Goal: Task Accomplishment & Management: Manage account settings

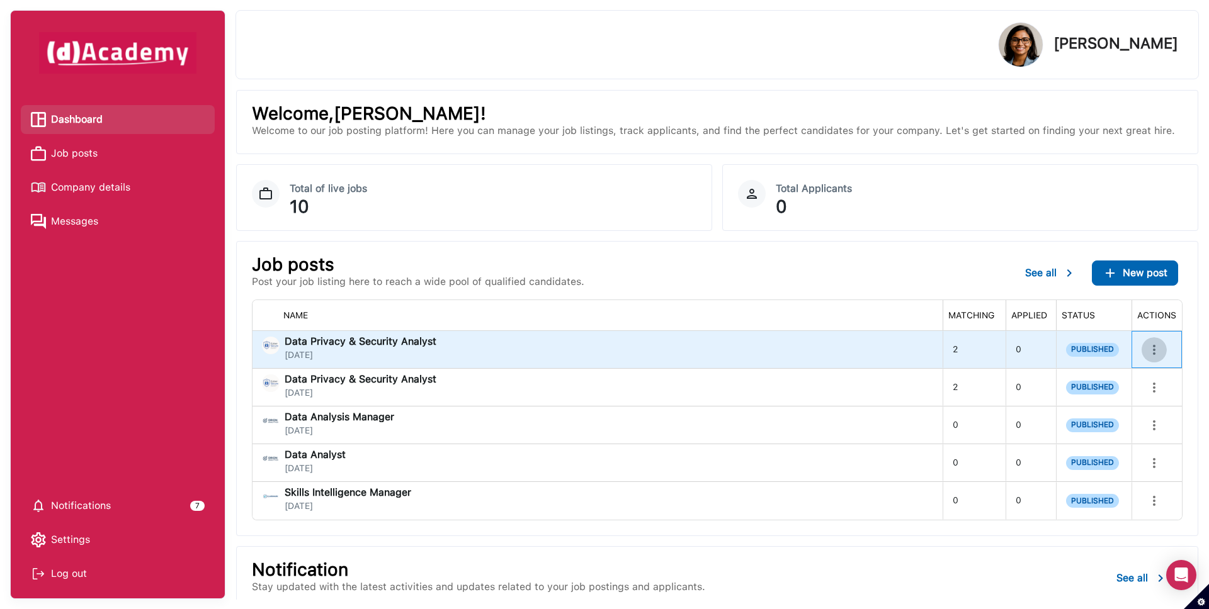
click at [1152, 349] on icon "more" at bounding box center [1153, 349] width 15 height 15
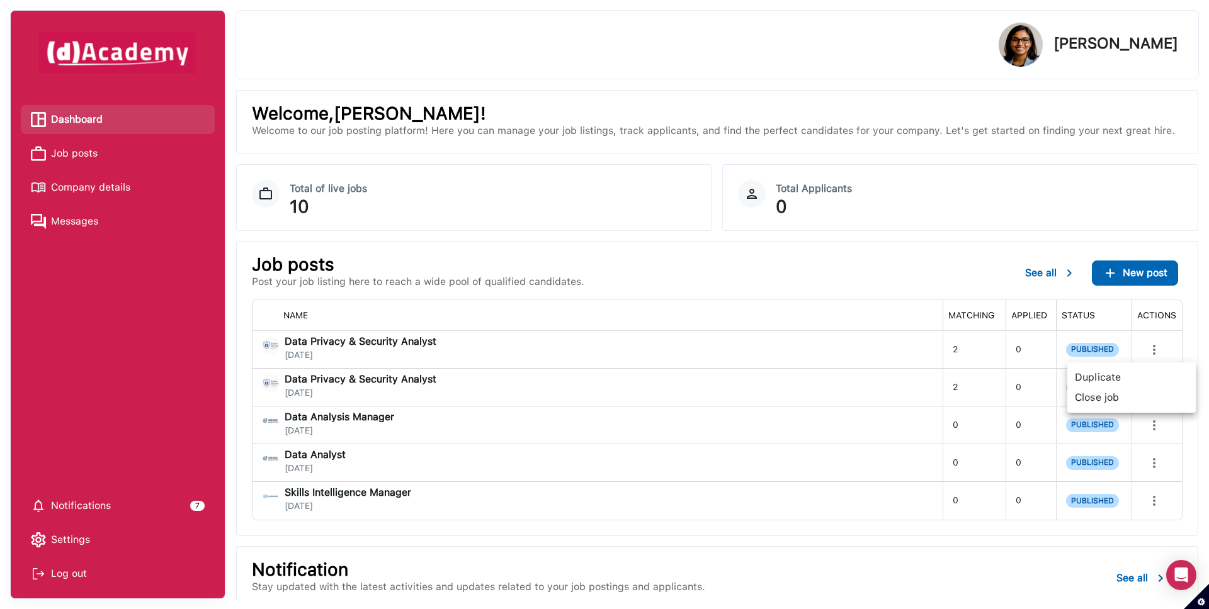
click at [1109, 397] on span "Close job" at bounding box center [1131, 398] width 118 height 20
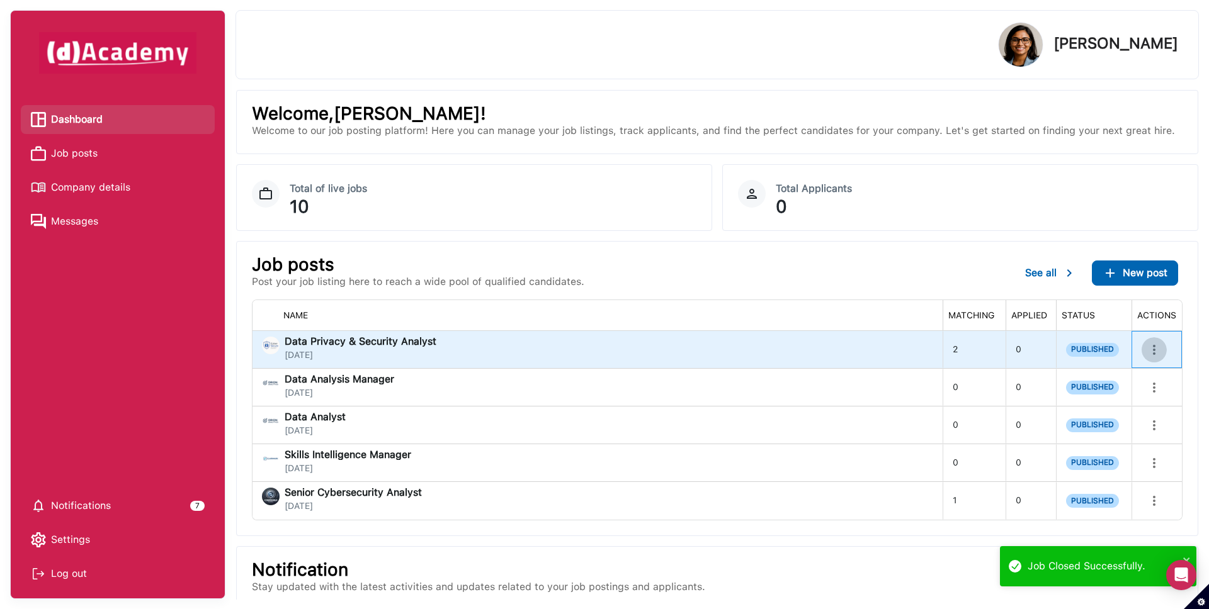
click at [1157, 351] on icon "more" at bounding box center [1153, 349] width 15 height 15
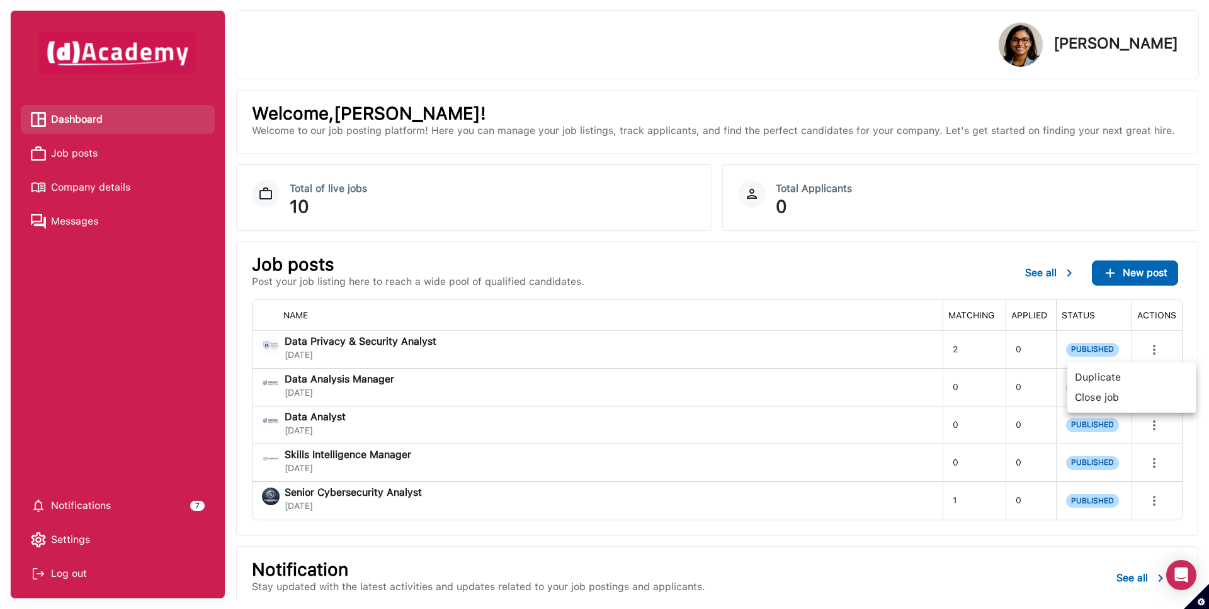
click at [1132, 372] on span "Duplicate" at bounding box center [1131, 378] width 118 height 20
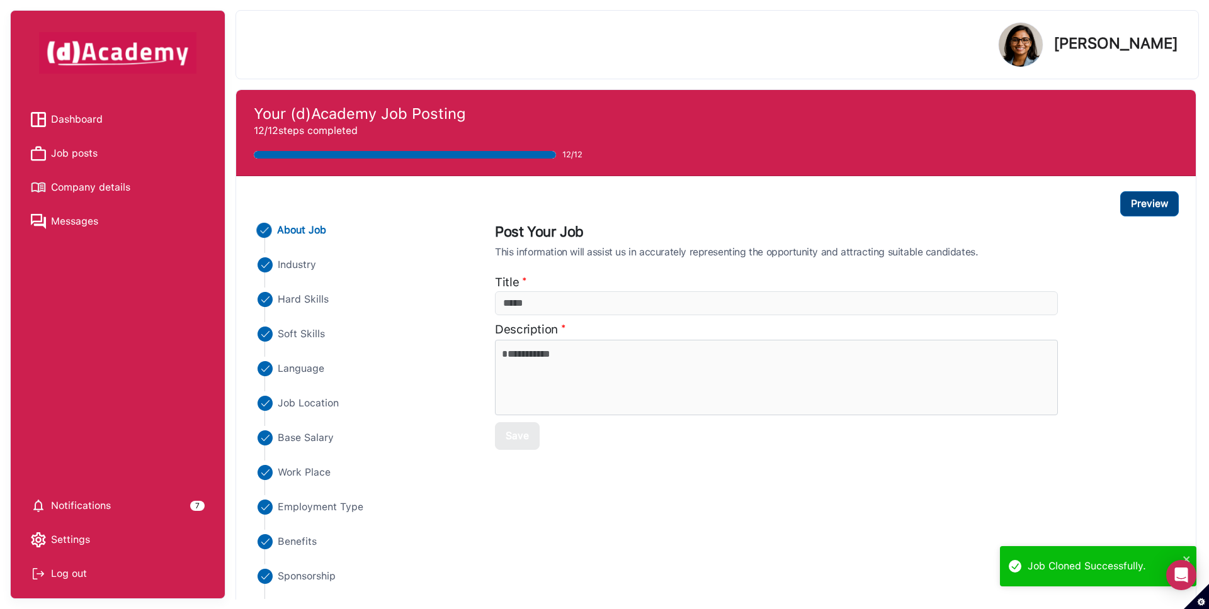
click at [1148, 206] on button "Preview" at bounding box center [1149, 203] width 59 height 25
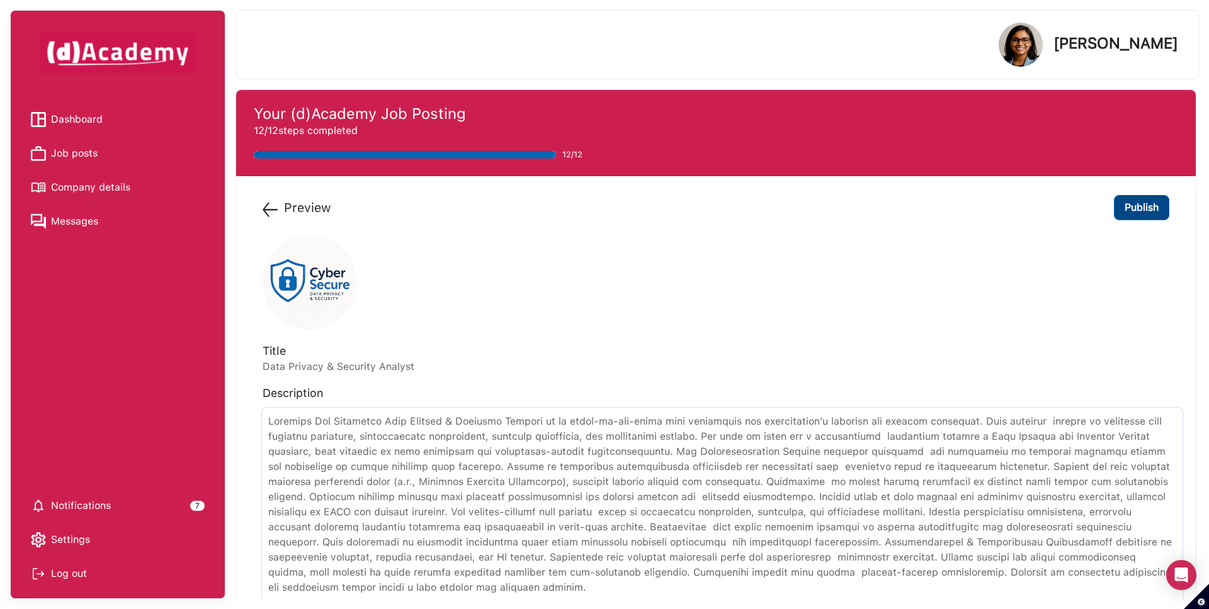
click at [1141, 209] on button "Publish" at bounding box center [1141, 207] width 55 height 25
